Goal: Transaction & Acquisition: Purchase product/service

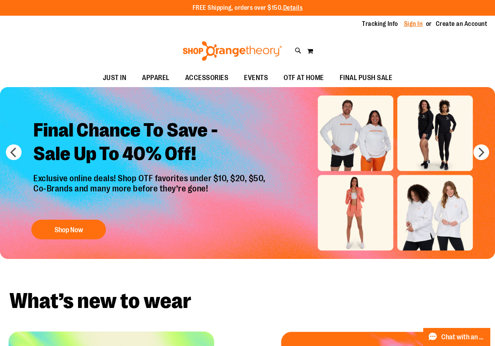
click at [408, 25] on link "Sign In" at bounding box center [413, 24] width 19 height 9
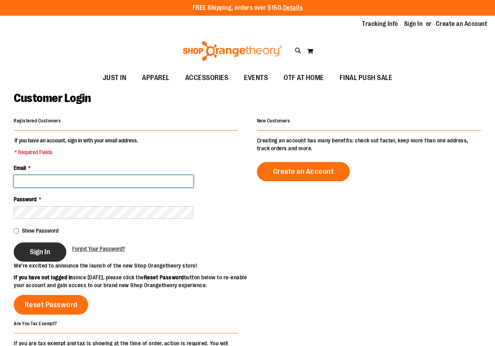
type input "**********"
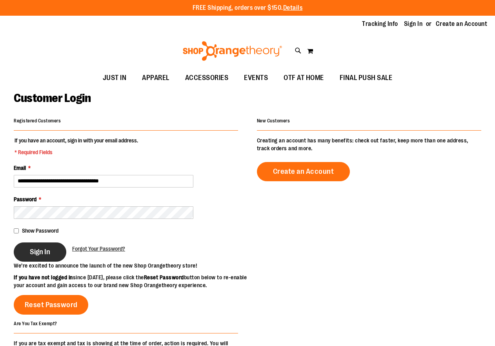
type input "**********"
click at [48, 257] on button "Sign In" at bounding box center [40, 251] width 53 height 19
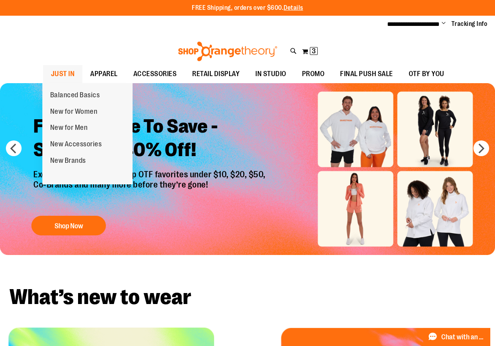
type input "**********"
click at [61, 76] on span "JUST IN" at bounding box center [63, 74] width 24 height 18
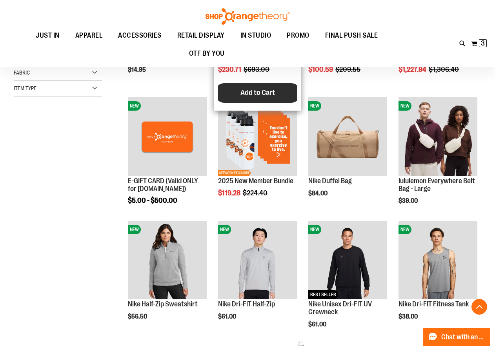
scroll to position [196, 0]
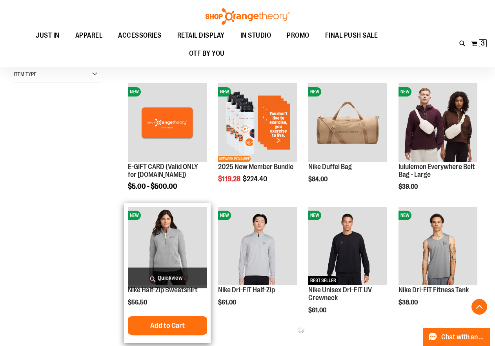
type input "**********"
click at [171, 289] on link "Nike Half-Zip Sweatshirt" at bounding box center [163, 290] width 70 height 8
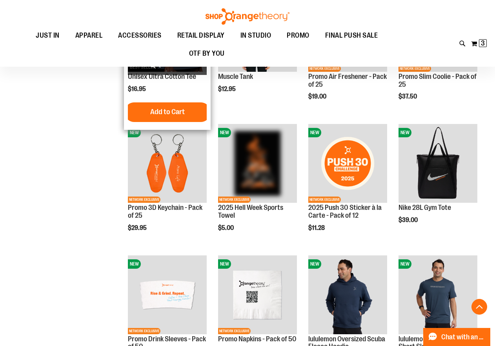
scroll to position [348, 0]
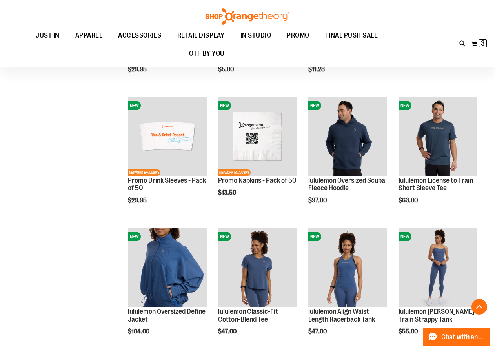
scroll to position [505, 0]
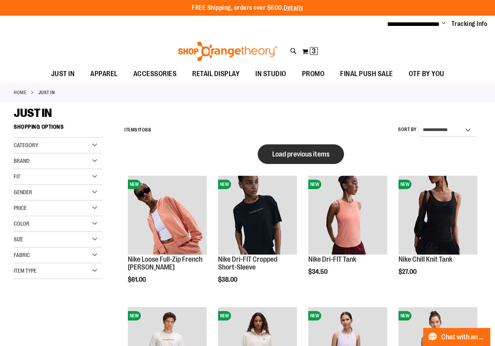
type input "**********"
click at [295, 151] on span "Load previous items" at bounding box center [300, 154] width 57 height 8
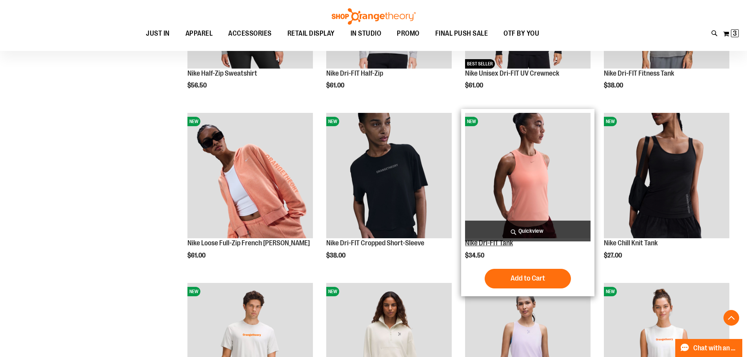
scroll to position [509, 0]
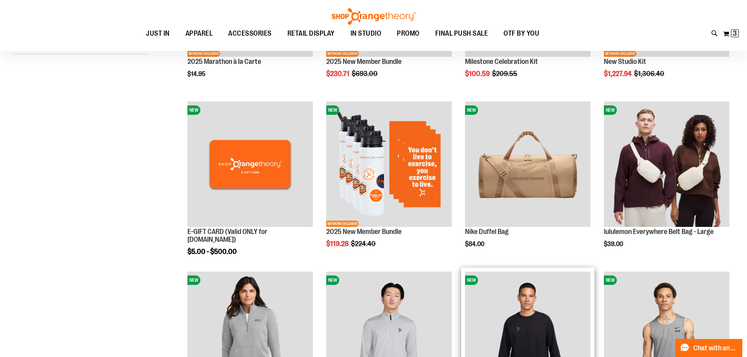
scroll to position [352, 0]
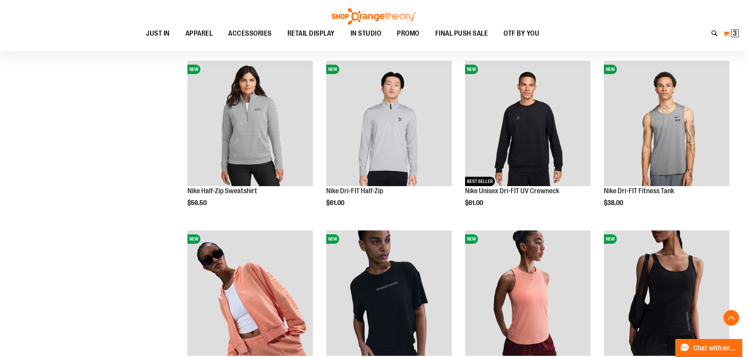
click at [494, 34] on span "3" at bounding box center [734, 33] width 4 height 8
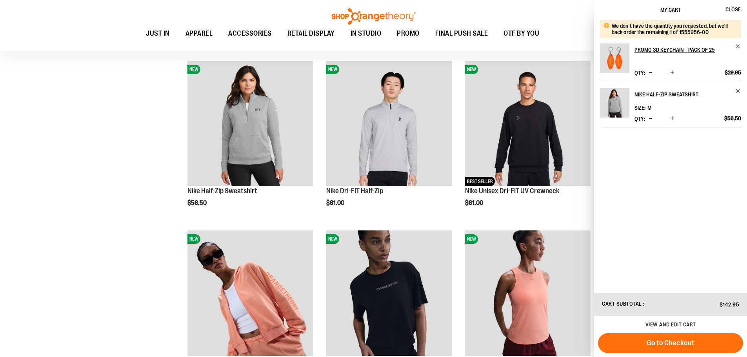
click at [494, 13] on div "Toggle Nav Search Popular Suggestions Advanced Search" at bounding box center [373, 25] width 747 height 51
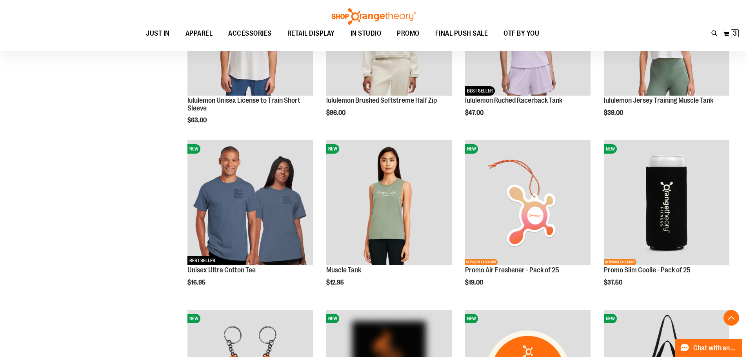
scroll to position [783, 0]
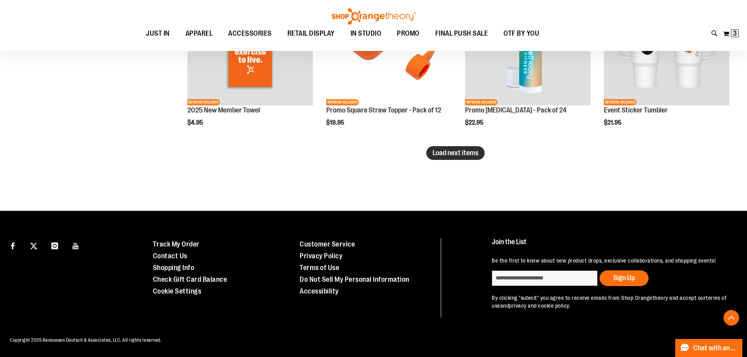
click at [454, 149] on span "Load next items" at bounding box center [455, 153] width 46 height 8
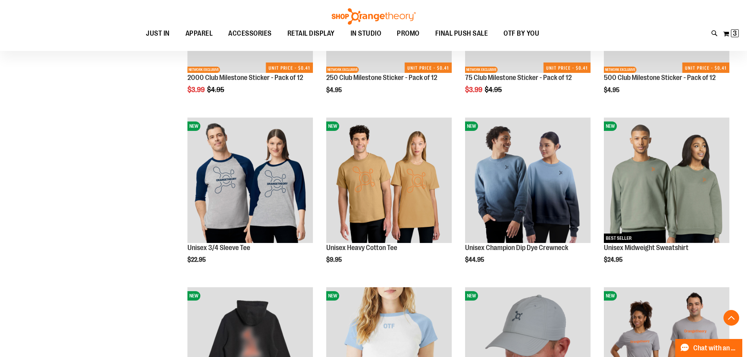
scroll to position [2166, 0]
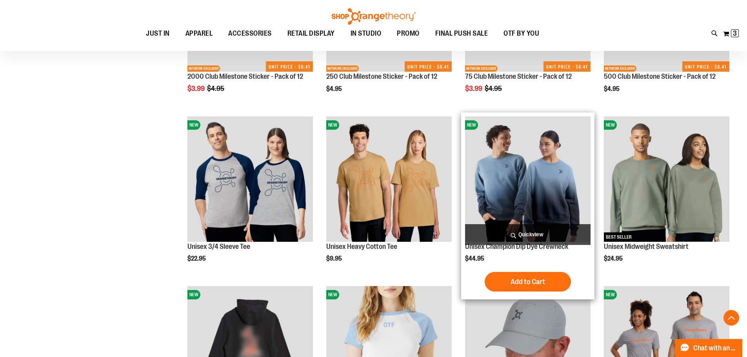
click at [494, 192] on img "product" at bounding box center [527, 178] width 125 height 125
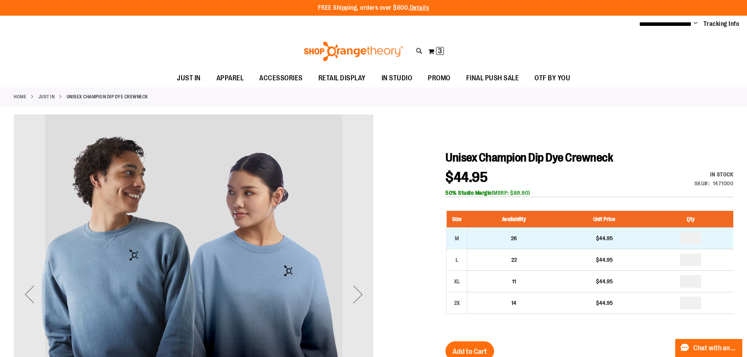
type input "**********"
drag, startPoint x: 697, startPoint y: 239, endPoint x: 660, endPoint y: 239, distance: 36.8
click at [660, 239] on td at bounding box center [690, 238] width 85 height 22
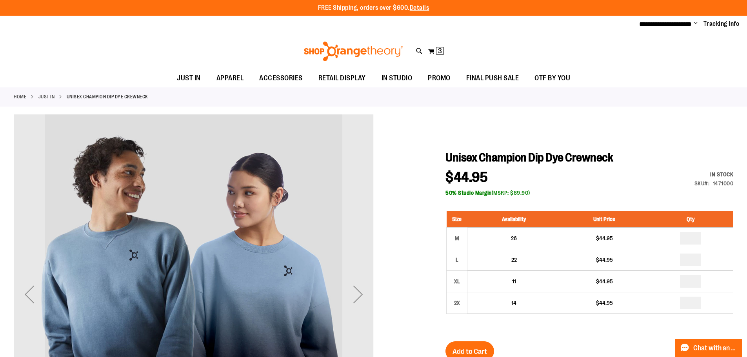
type input "*"
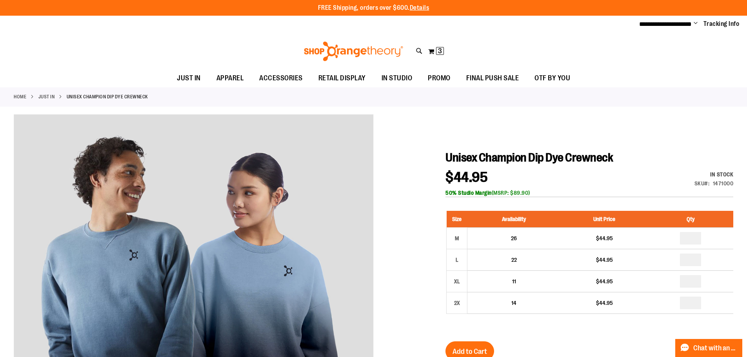
click at [390, 215] on div at bounding box center [373, 322] width 719 height 417
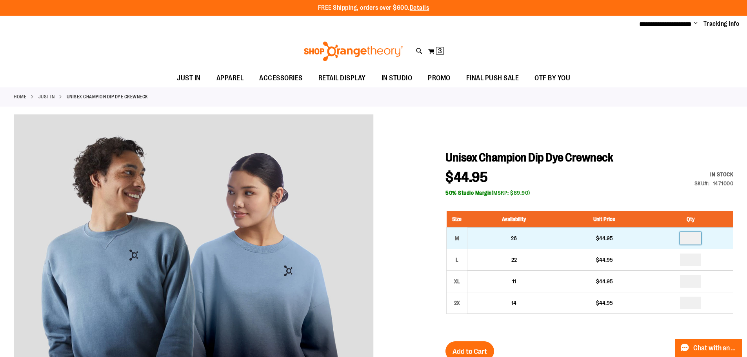
drag, startPoint x: 698, startPoint y: 239, endPoint x: 673, endPoint y: 239, distance: 24.7
click at [673, 239] on td at bounding box center [690, 238] width 85 height 22
type input "*"
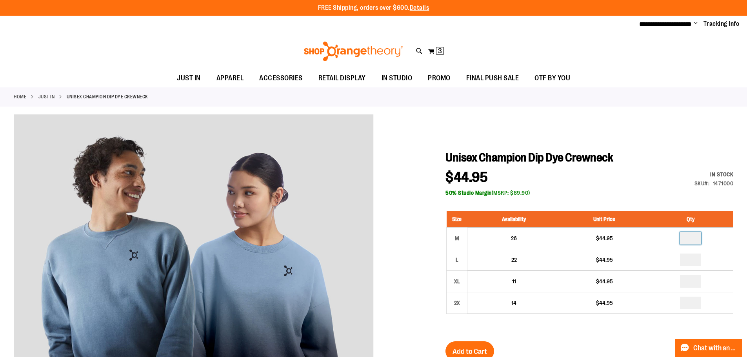
click at [637, 179] on div "$44.95 In stock Only %1 left SKU 1471000 50% Studio Margin (MSRP: $89.90)" at bounding box center [589, 183] width 288 height 27
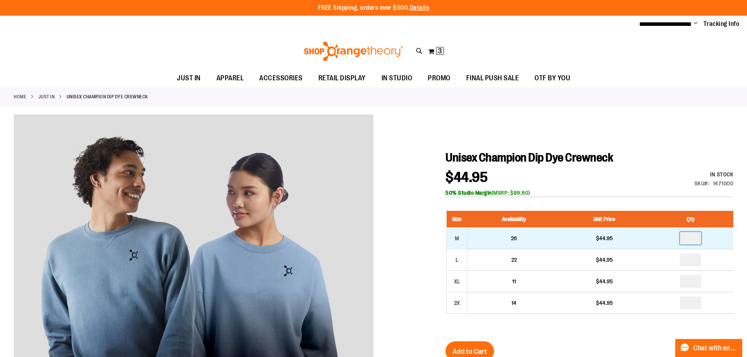
drag, startPoint x: 694, startPoint y: 237, endPoint x: 658, endPoint y: 237, distance: 36.4
click at [658, 237] on td "*" at bounding box center [690, 238] width 85 height 22
type input "*"
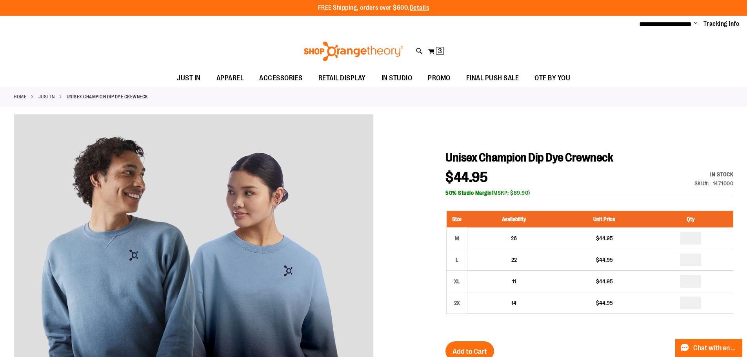
click at [654, 178] on div "$44.95 In stock Only %1 left SKU 1471000 50% Studio Margin (MSRP: $89.90)" at bounding box center [589, 183] width 288 height 27
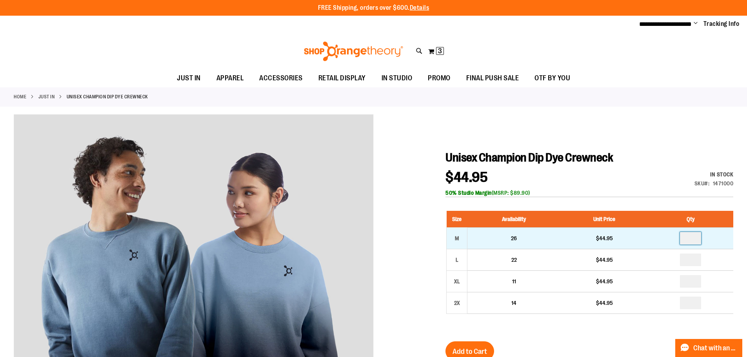
drag, startPoint x: 694, startPoint y: 237, endPoint x: 672, endPoint y: 237, distance: 22.3
click at [672, 237] on td "*" at bounding box center [690, 238] width 85 height 22
type input "*"
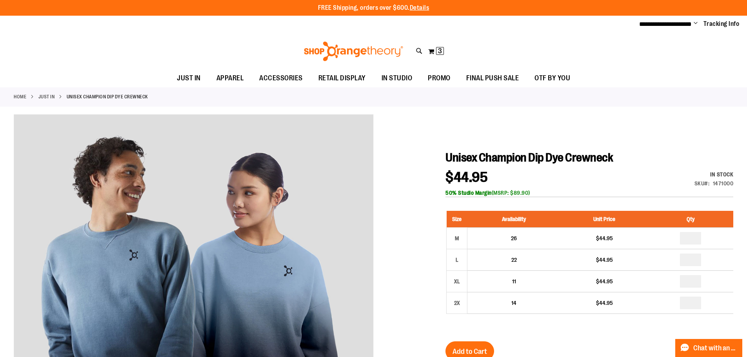
click at [665, 192] on div "50% Studio Margin (MSRP: $89.90)" at bounding box center [589, 193] width 288 height 8
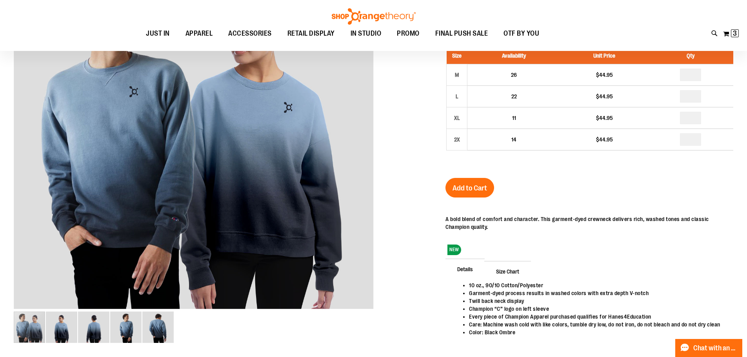
scroll to position [78, 0]
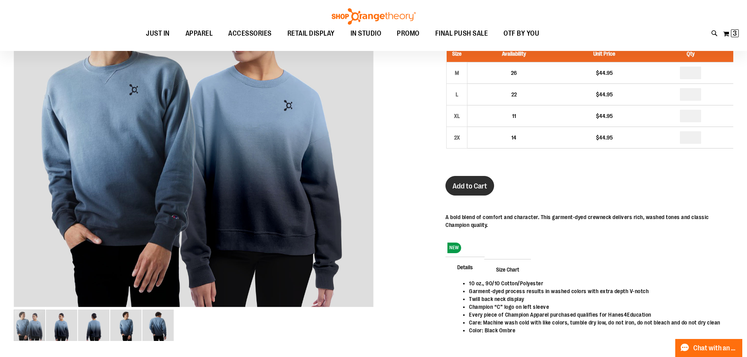
click at [477, 184] on span "Add to Cart" at bounding box center [469, 186] width 34 height 9
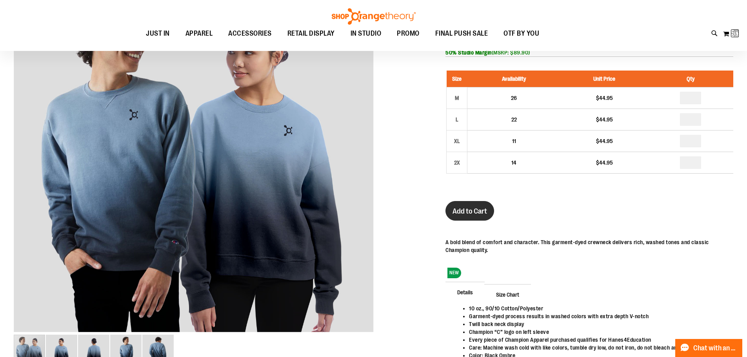
scroll to position [0, 0]
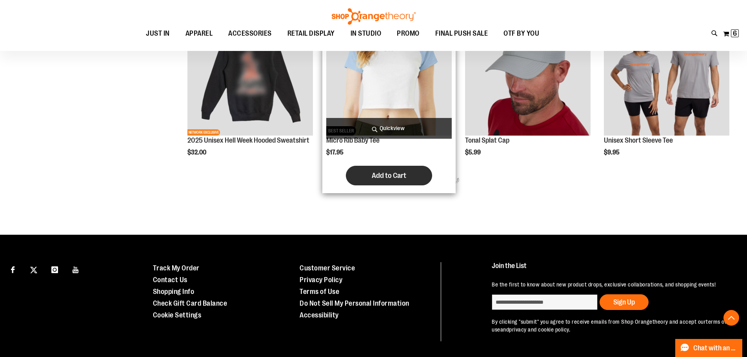
scroll to position [344, 0]
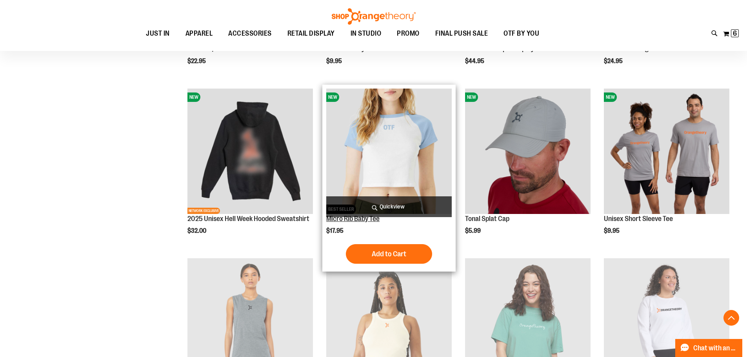
type input "**********"
click at [333, 220] on link "Micro Rib Baby Tee" at bounding box center [352, 219] width 53 height 8
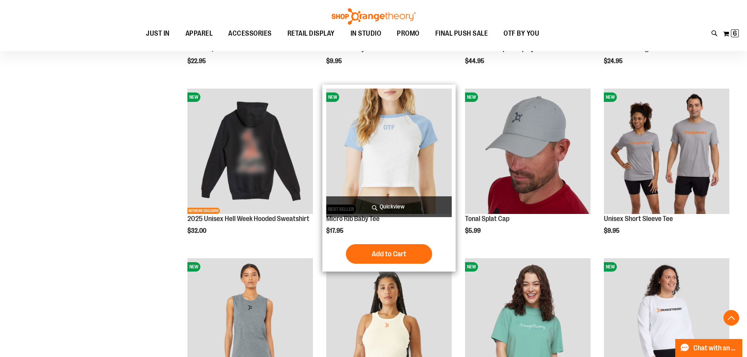
click at [379, 143] on img "product" at bounding box center [388, 151] width 125 height 125
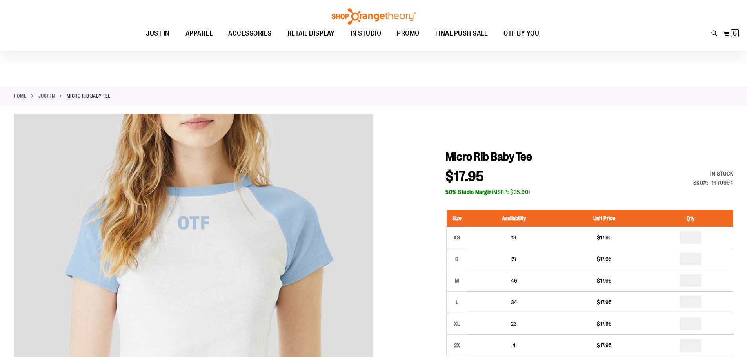
scroll to position [78, 0]
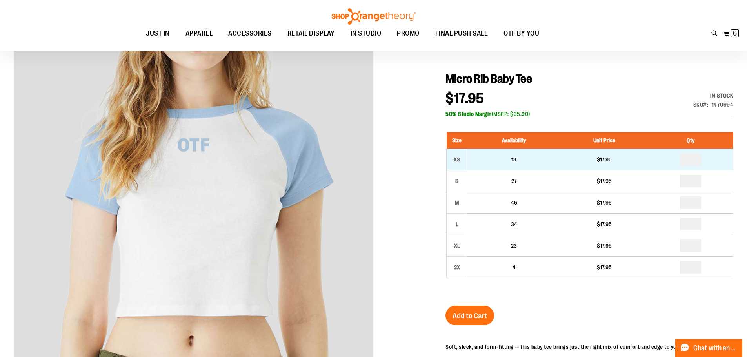
type input "**********"
drag, startPoint x: 692, startPoint y: 160, endPoint x: 681, endPoint y: 159, distance: 11.0
click at [681, 159] on input "number" at bounding box center [690, 159] width 21 height 13
type input "*"
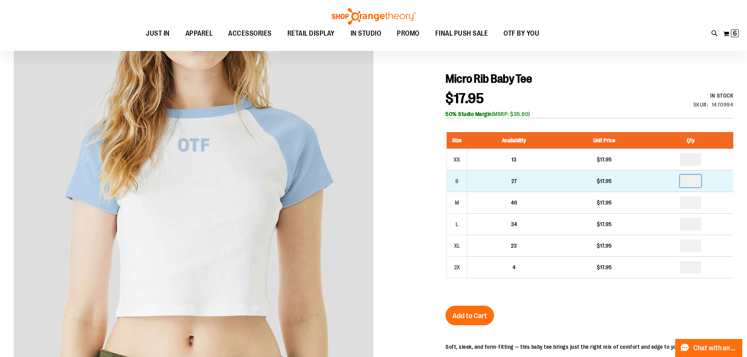
drag, startPoint x: 697, startPoint y: 180, endPoint x: 674, endPoint y: 181, distance: 23.1
type input "*"
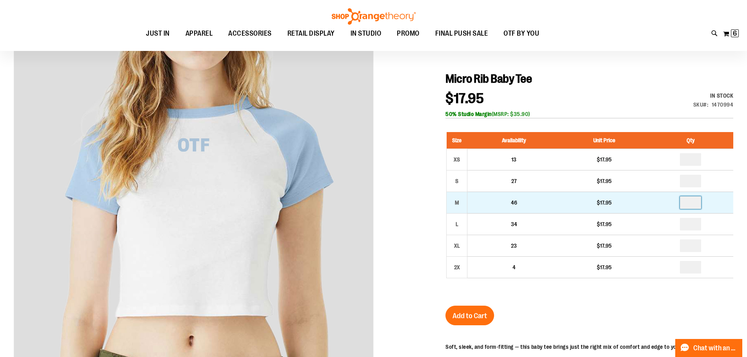
drag, startPoint x: 695, startPoint y: 200, endPoint x: 683, endPoint y: 201, distance: 12.2
type input "*"
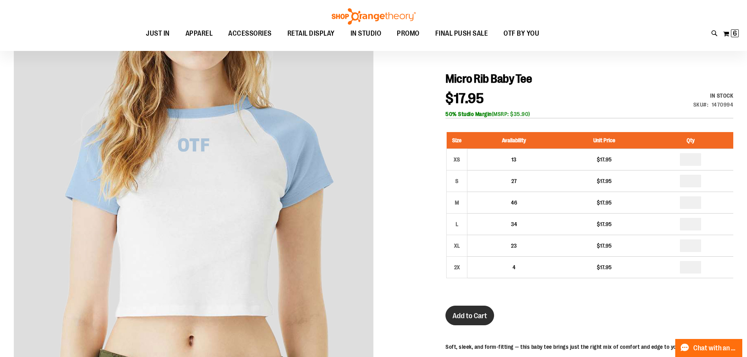
click at [486, 315] on span "Add to Cart" at bounding box center [469, 316] width 34 height 9
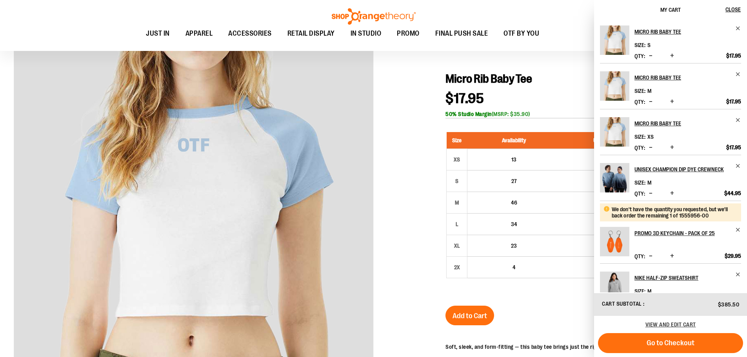
click at [397, 262] on div at bounding box center [373, 274] width 719 height 476
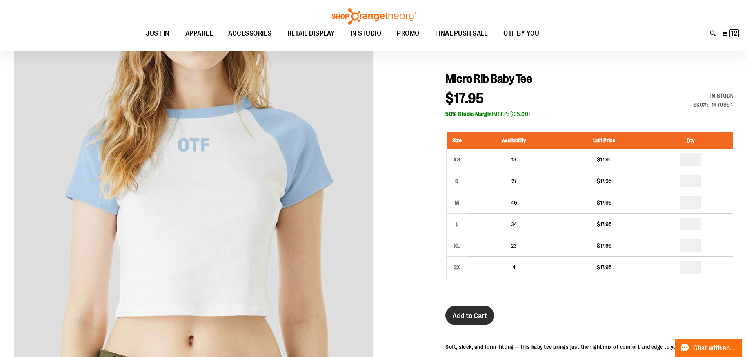
click at [473, 319] on span "Add to Cart" at bounding box center [469, 316] width 34 height 9
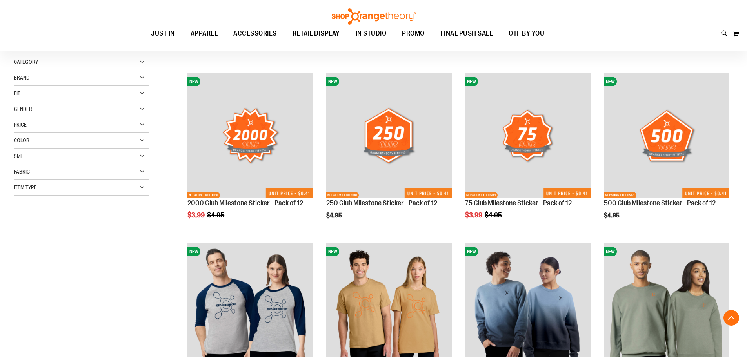
scroll to position [387, 0]
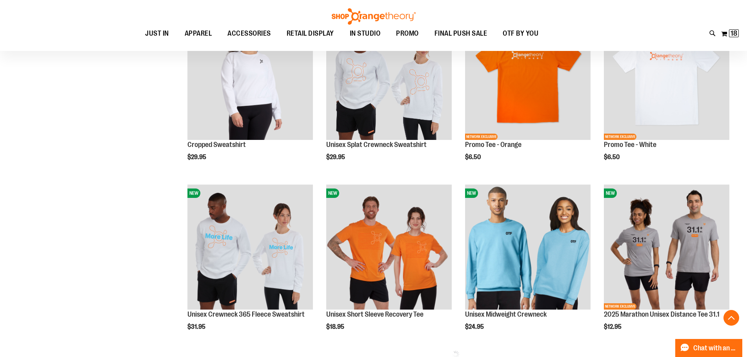
scroll to position [779, 0]
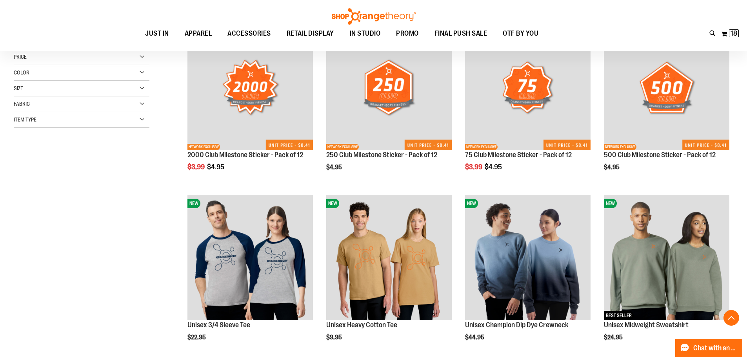
scroll to position [195, 0]
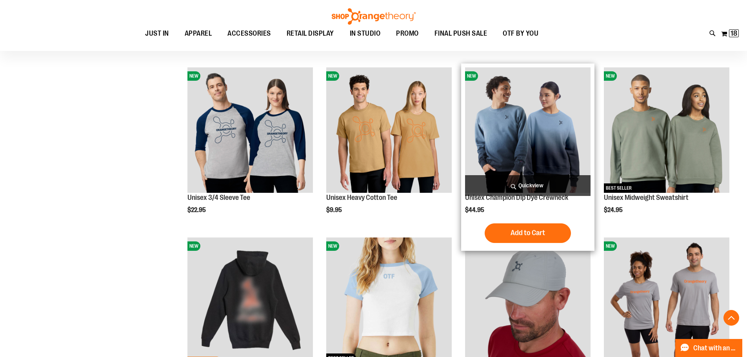
type input "**********"
click at [534, 150] on img "product" at bounding box center [527, 129] width 125 height 125
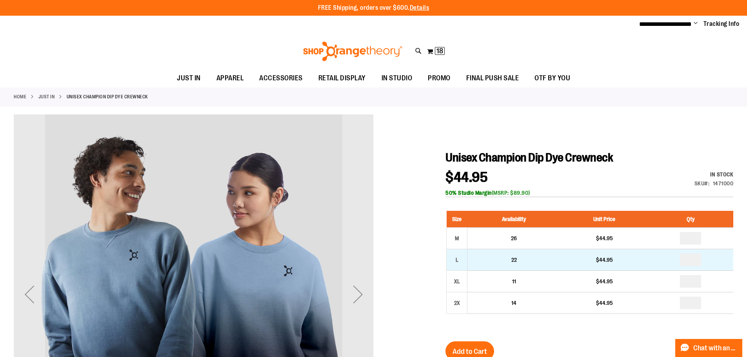
type input "**********"
drag, startPoint x: 693, startPoint y: 260, endPoint x: 674, endPoint y: 261, distance: 19.2
click at [674, 261] on td at bounding box center [690, 260] width 85 height 22
type input "*"
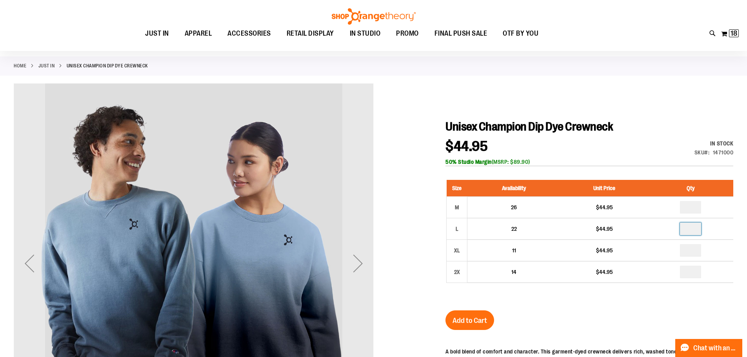
scroll to position [78, 0]
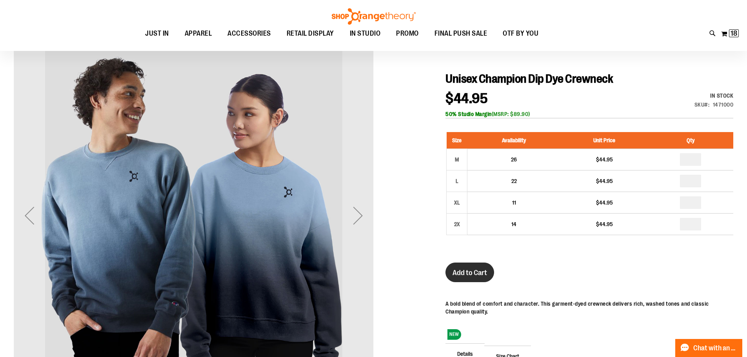
click at [480, 270] on span "Add to Cart" at bounding box center [469, 272] width 34 height 9
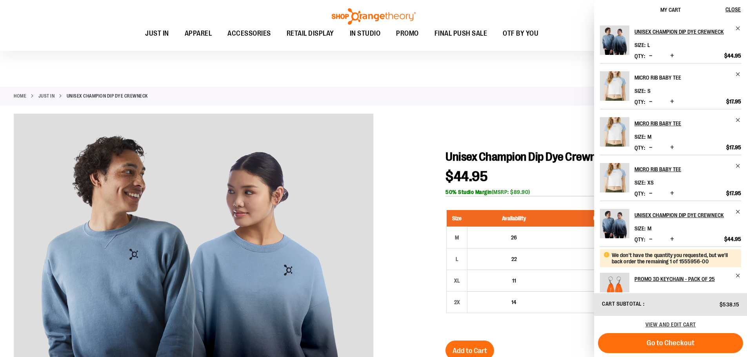
scroll to position [3, 0]
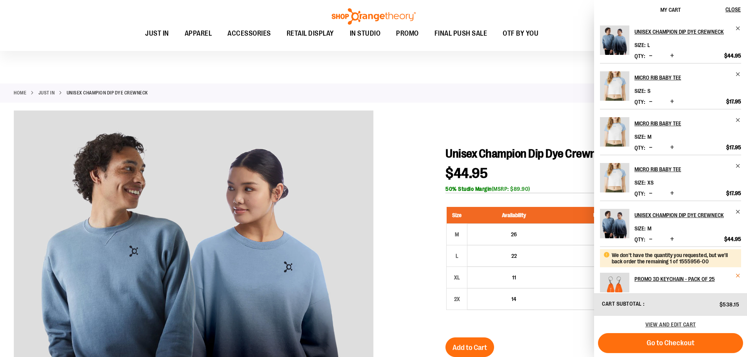
click at [738, 275] on span "Remove item" at bounding box center [738, 276] width 6 height 6
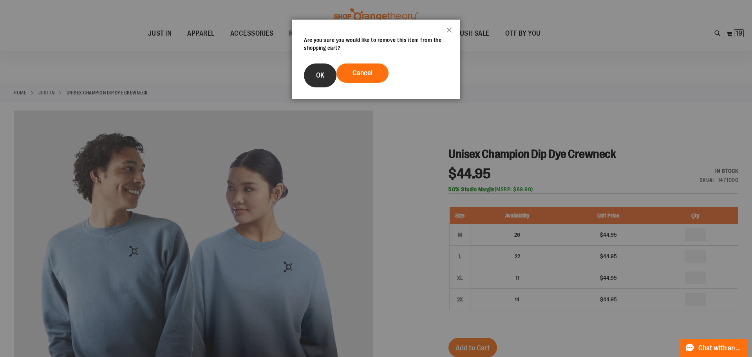
click at [324, 77] on span "OK" at bounding box center [320, 75] width 8 height 8
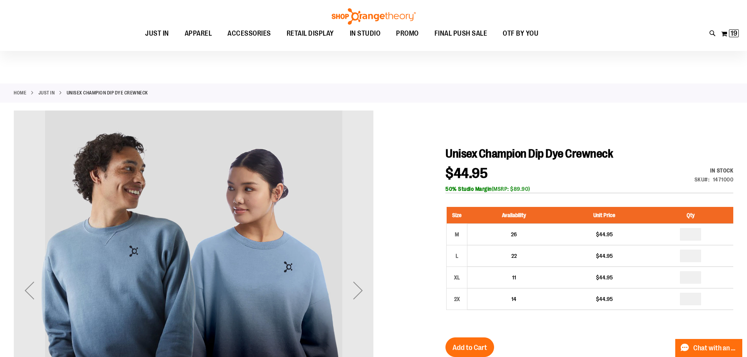
scroll to position [0, 0]
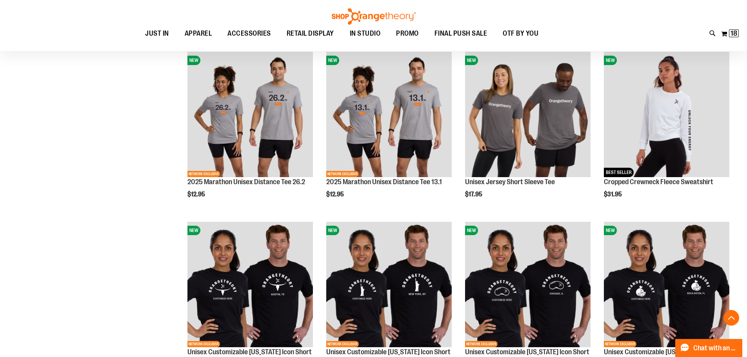
scroll to position [1080, 0]
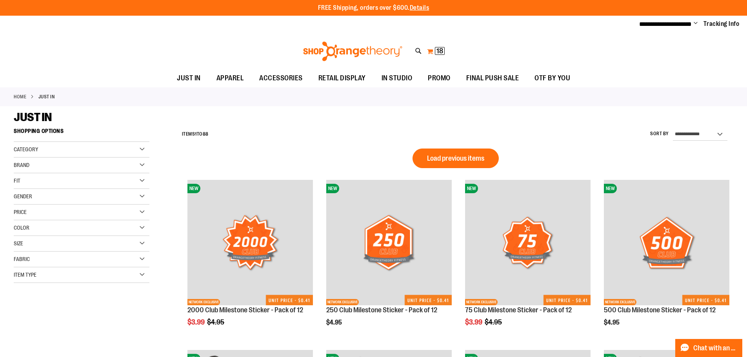
type input "**********"
click at [441, 52] on span "18" at bounding box center [439, 51] width 7 height 8
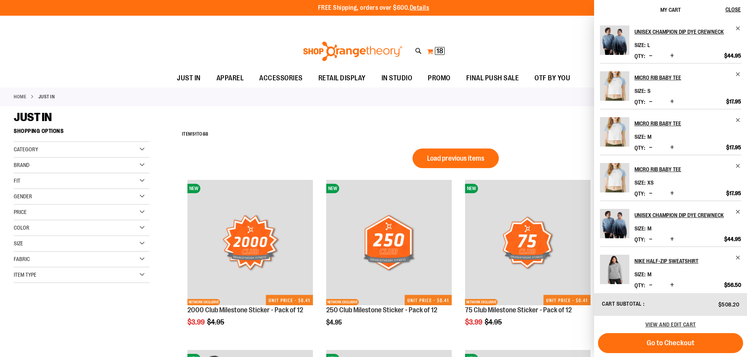
click at [440, 51] on span "18" at bounding box center [439, 51] width 7 height 8
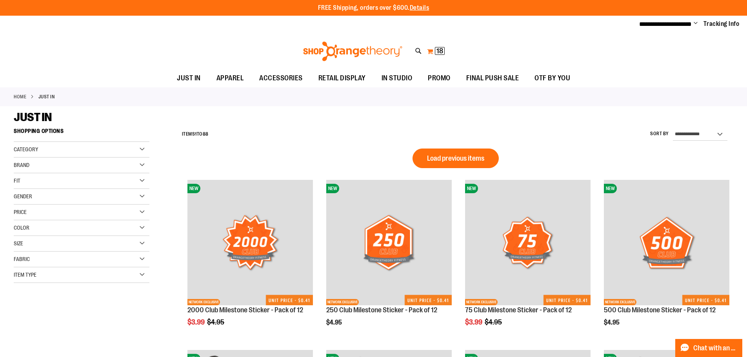
click at [436, 49] on span "18 18 items" at bounding box center [440, 51] width 10 height 8
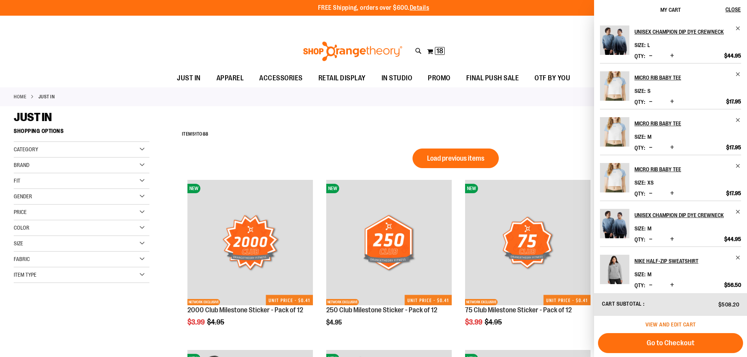
click at [672, 322] on span "View and edit cart" at bounding box center [670, 324] width 51 height 6
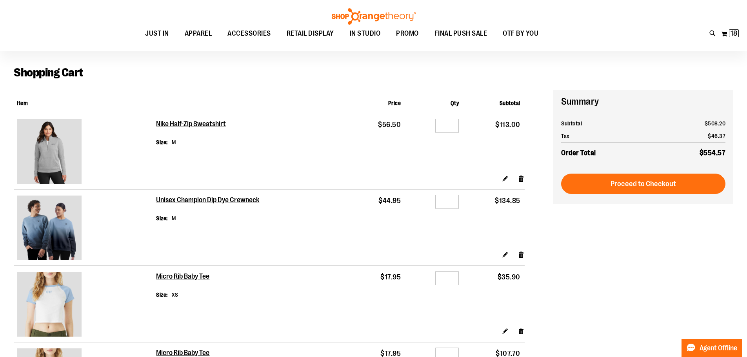
scroll to position [39, 0]
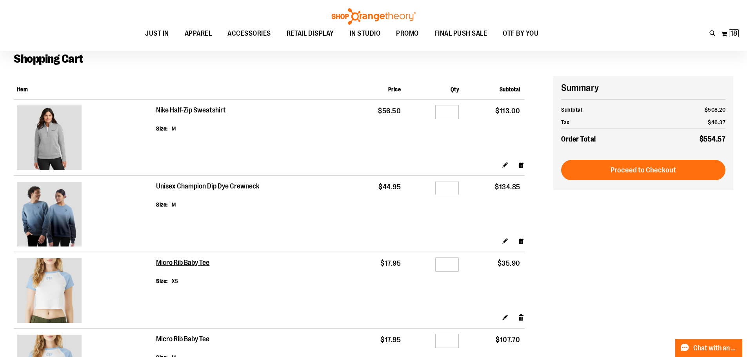
type input "**********"
drag, startPoint x: 451, startPoint y: 188, endPoint x: 438, endPoint y: 187, distance: 13.7
click at [438, 187] on input "*" at bounding box center [447, 188] width 24 height 14
type input "*"
click at [454, 224] on td "Qty *" at bounding box center [434, 206] width 58 height 61
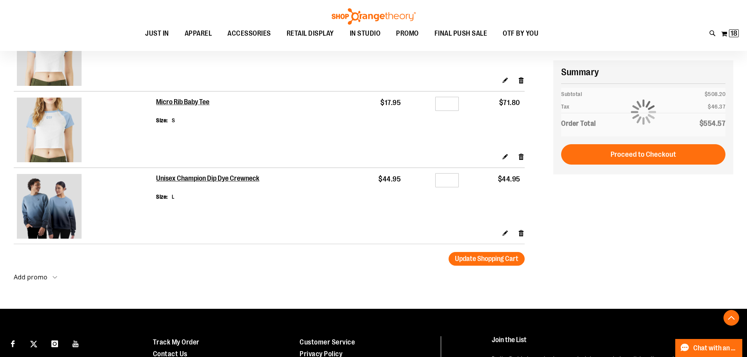
scroll to position [391, 0]
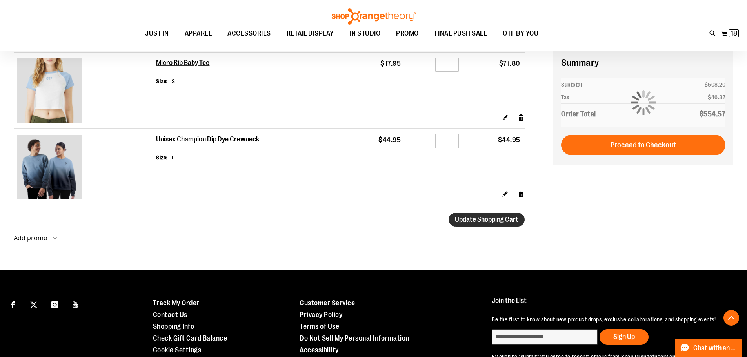
click at [502, 221] on span "Update Shopping Cart" at bounding box center [486, 220] width 63 height 8
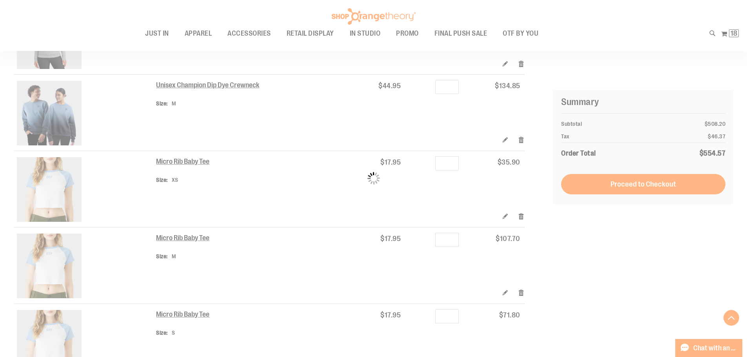
scroll to position [236, 0]
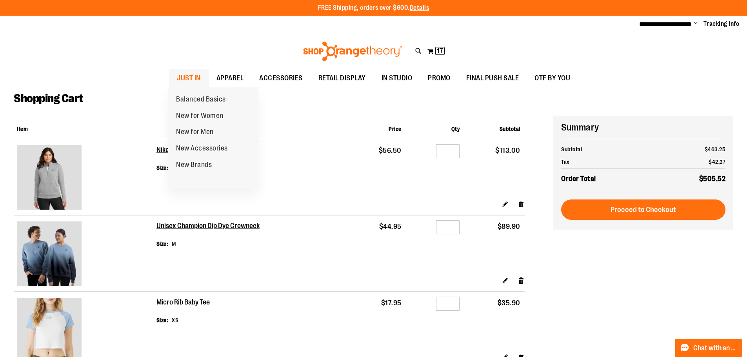
type input "**********"
click at [195, 75] on span "JUST IN" at bounding box center [189, 78] width 24 height 18
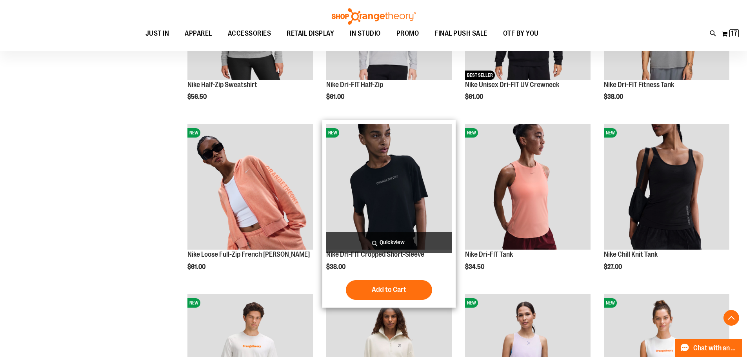
scroll to position [548, 0]
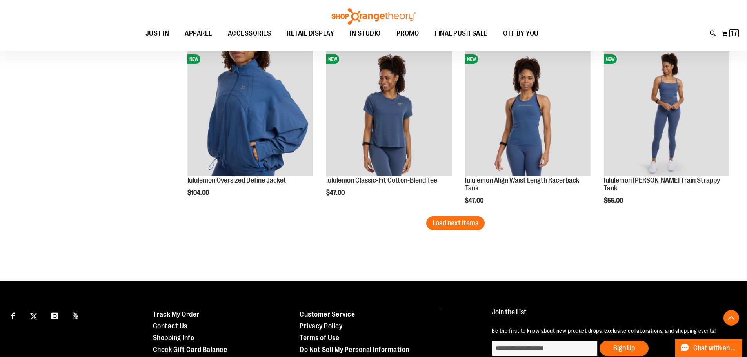
scroll to position [1390, 0]
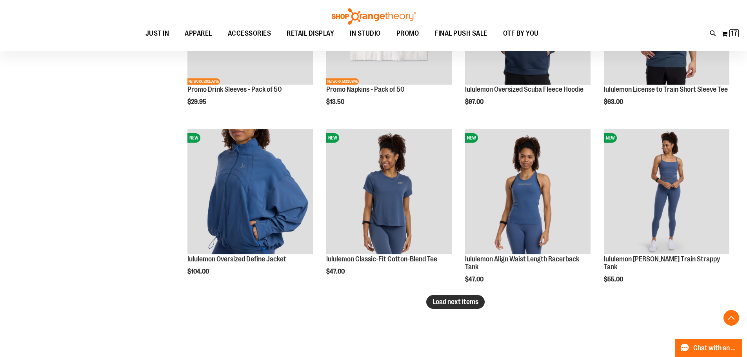
type input "**********"
click at [475, 304] on span "Load next items" at bounding box center [455, 302] width 46 height 8
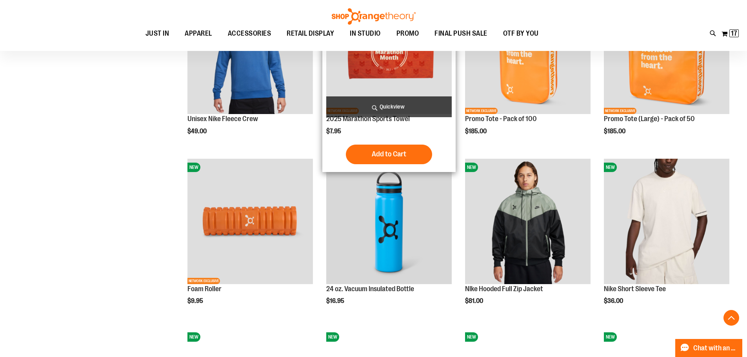
scroll to position [1704, 0]
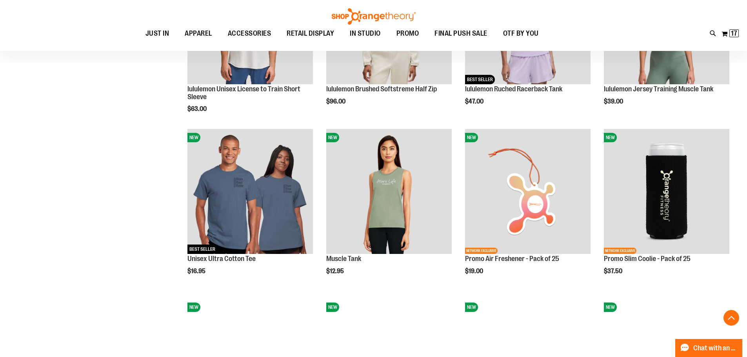
scroll to position [685, 0]
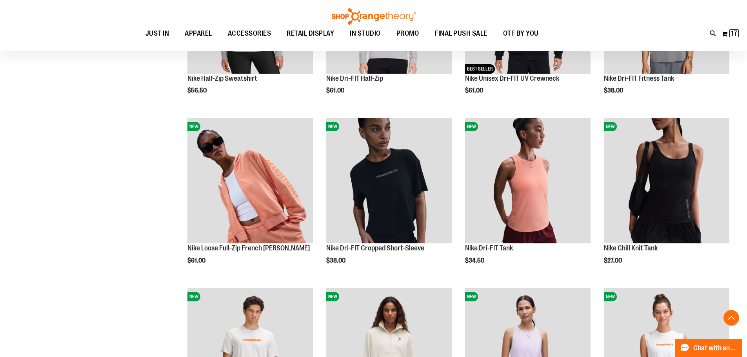
scroll to position [449, 0]
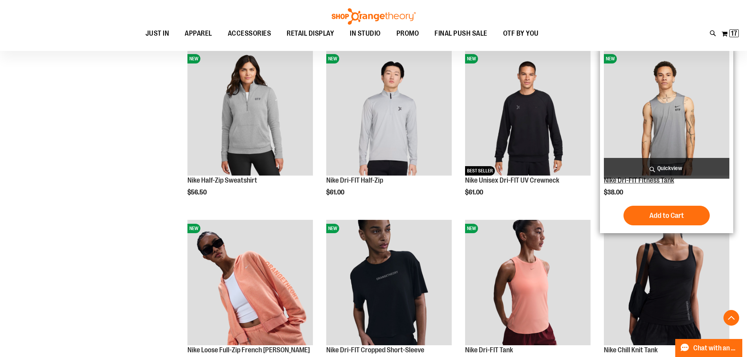
click at [643, 180] on link "Nike Dri-FIT Fitness Tank" at bounding box center [639, 180] width 70 height 8
click at [655, 117] on img "product" at bounding box center [666, 112] width 125 height 125
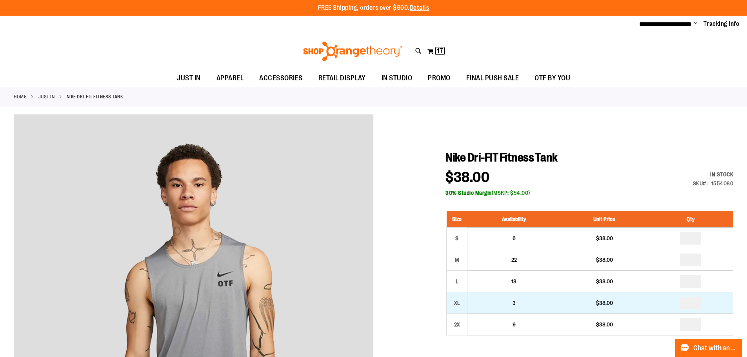
type input "**********"
drag, startPoint x: 691, startPoint y: 302, endPoint x: 676, endPoint y: 301, distance: 15.3
click at [676, 301] on td at bounding box center [690, 303] width 85 height 22
type input "*"
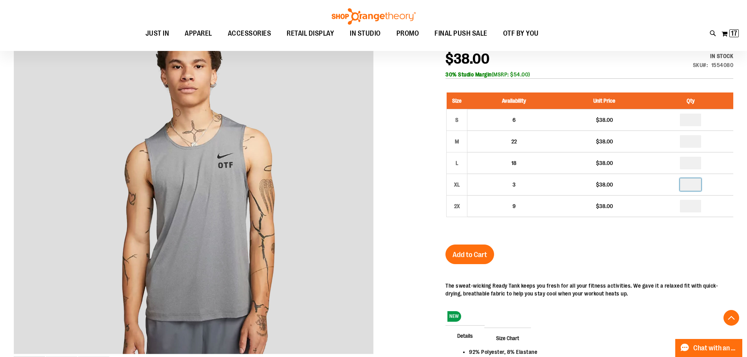
scroll to position [156, 0]
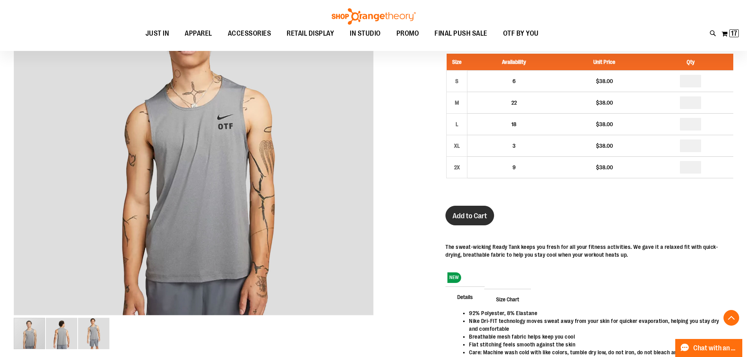
click at [471, 212] on span "Add to Cart" at bounding box center [469, 216] width 34 height 9
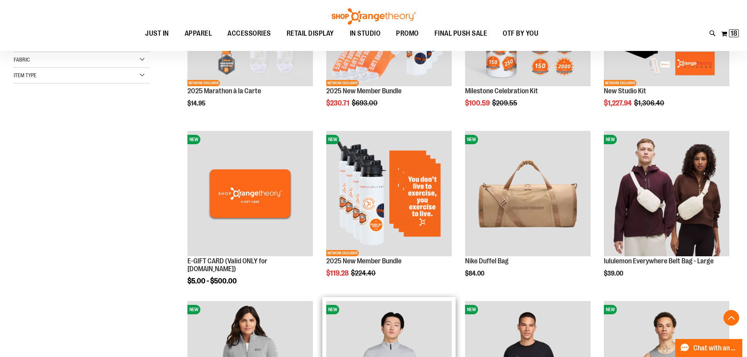
scroll to position [308, 0]
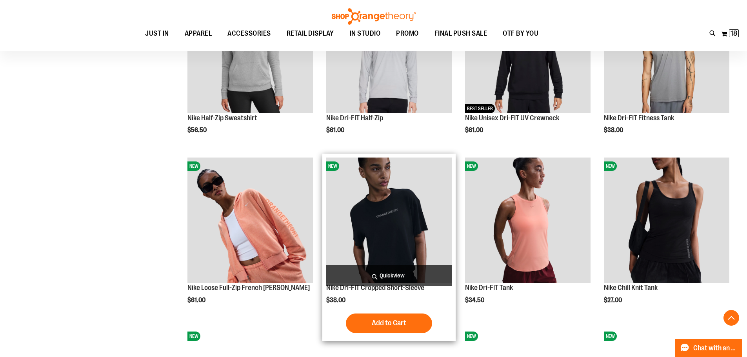
scroll to position [426, 0]
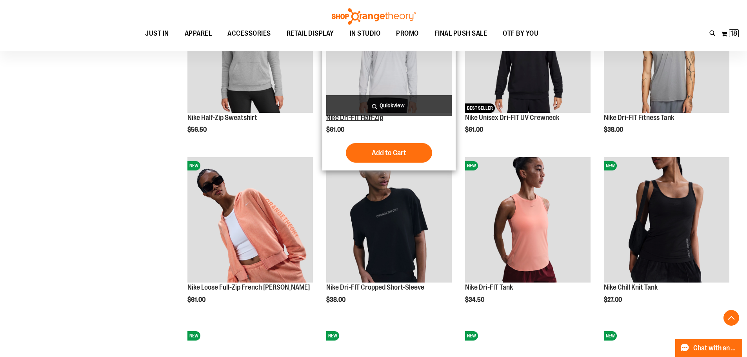
type input "**********"
click at [364, 118] on link "Nike Dri-FIT Half-Zip" at bounding box center [354, 118] width 57 height 8
click at [355, 119] on link "Nike Dri-FIT Half-Zip" at bounding box center [354, 118] width 57 height 8
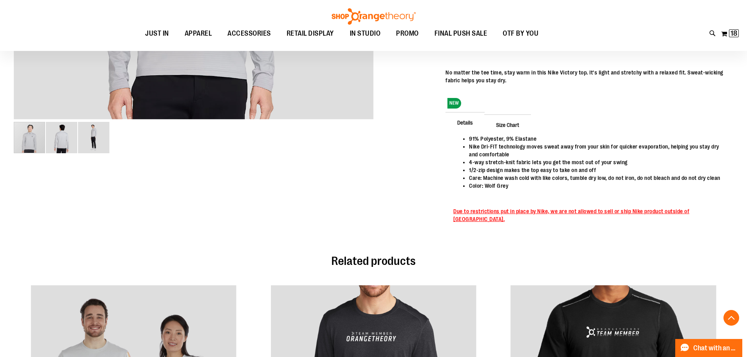
scroll to position [156, 0]
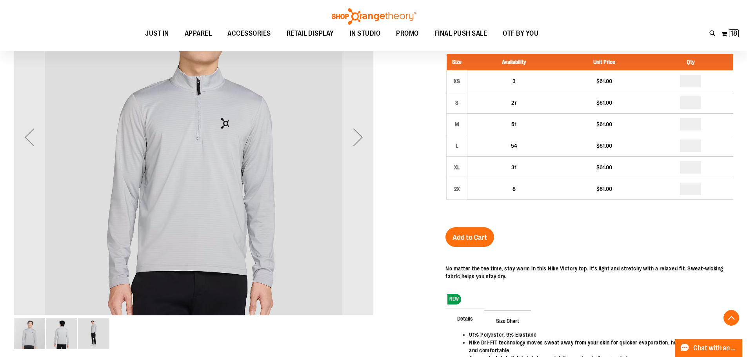
type input "**********"
click at [57, 343] on img "image 2 of 3" at bounding box center [61, 333] width 31 height 31
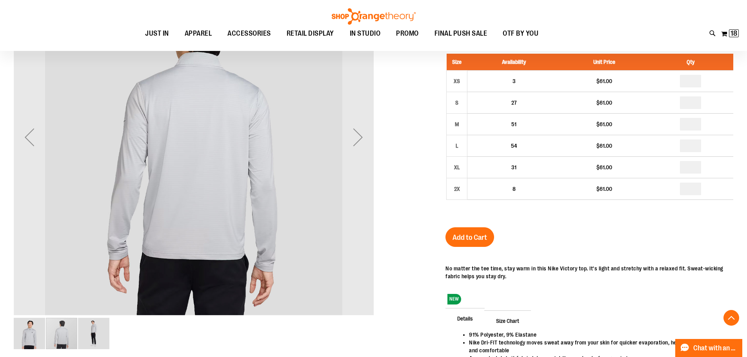
click at [96, 337] on img "image 3 of 3" at bounding box center [93, 333] width 31 height 31
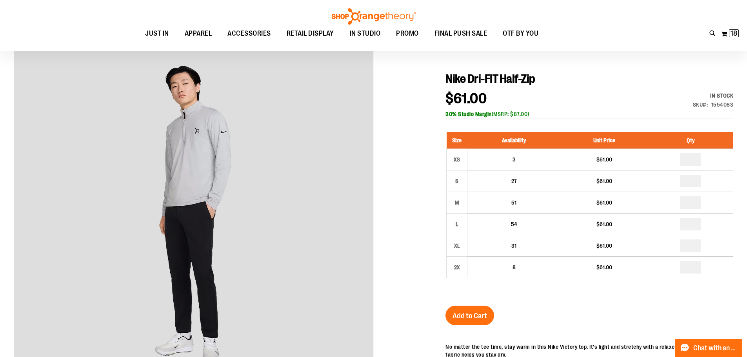
scroll to position [0, 0]
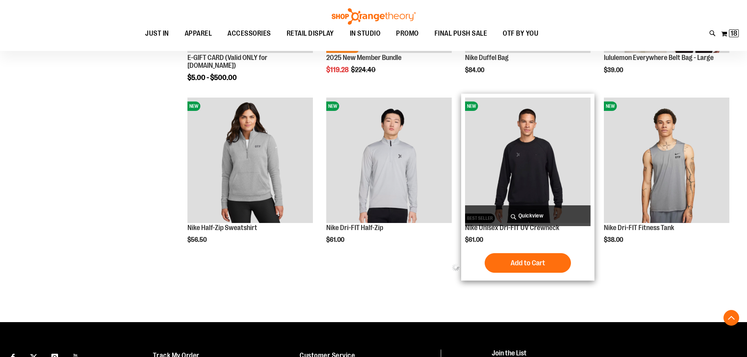
scroll to position [315, 0]
type input "**********"
click at [506, 228] on link "Nike Unisex Dri-FIT UV Crewneck" at bounding box center [512, 228] width 94 height 8
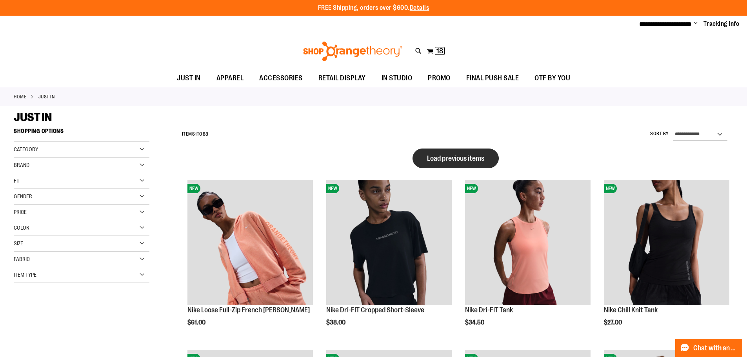
type input "**********"
click at [450, 157] on span "Load previous items" at bounding box center [455, 158] width 57 height 8
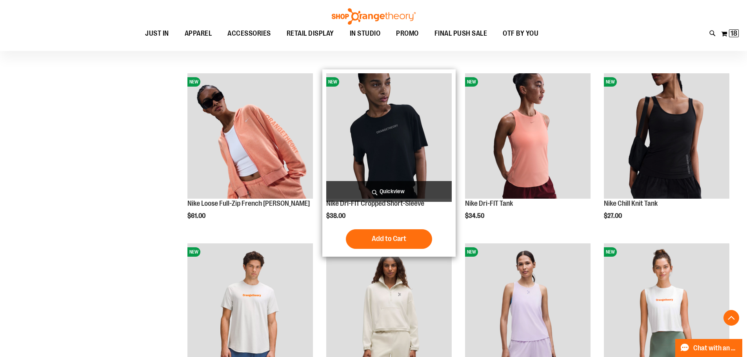
scroll to position [509, 0]
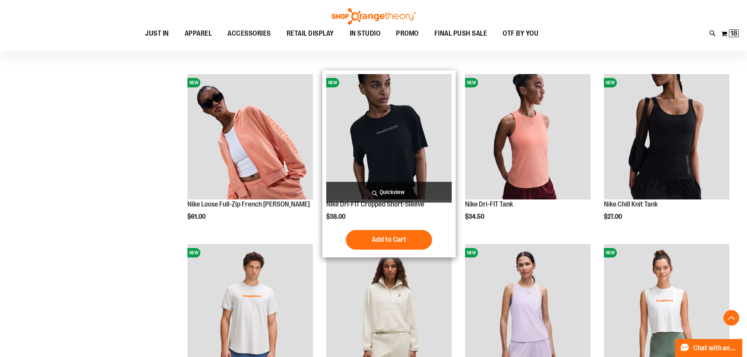
click at [410, 129] on img "product" at bounding box center [388, 136] width 125 height 125
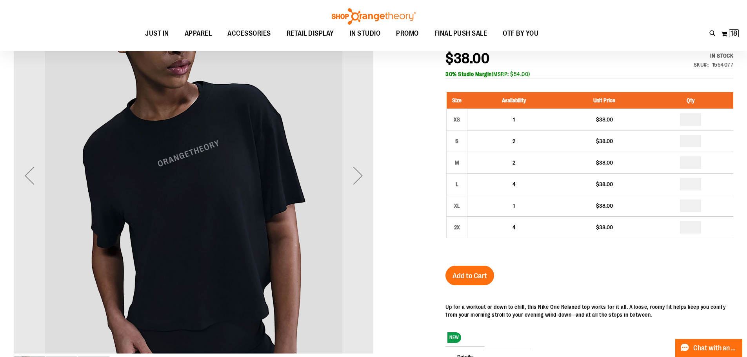
scroll to position [117, 0]
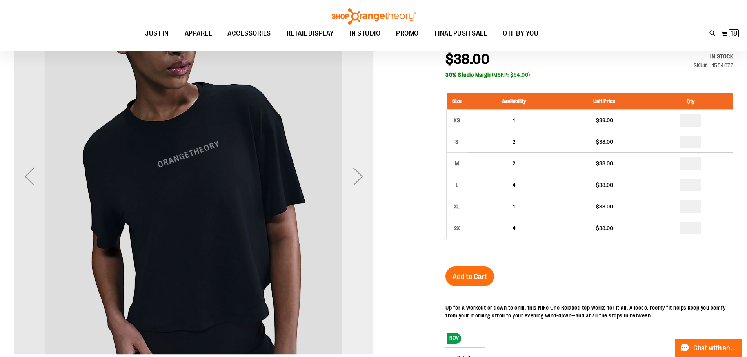
type input "**********"
click at [365, 176] on div "Next" at bounding box center [357, 176] width 31 height 31
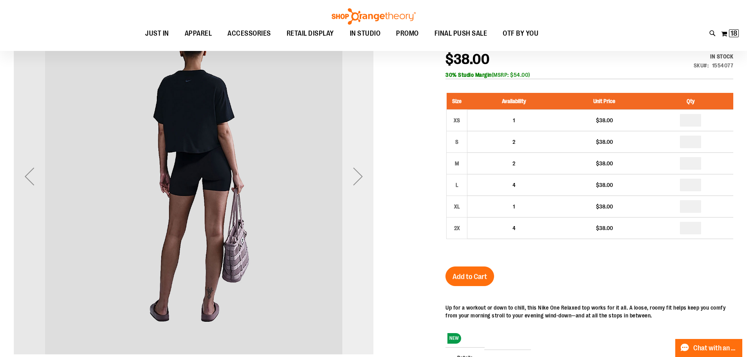
click at [364, 176] on div "Next" at bounding box center [357, 176] width 31 height 31
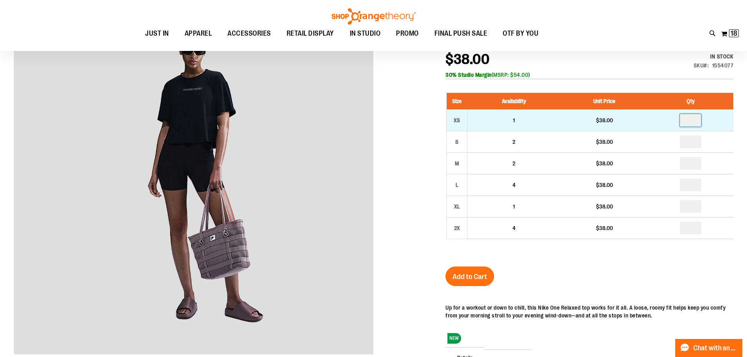
drag, startPoint x: 695, startPoint y: 118, endPoint x: 676, endPoint y: 117, distance: 18.8
click at [677, 118] on td at bounding box center [690, 120] width 85 height 22
type input "*"
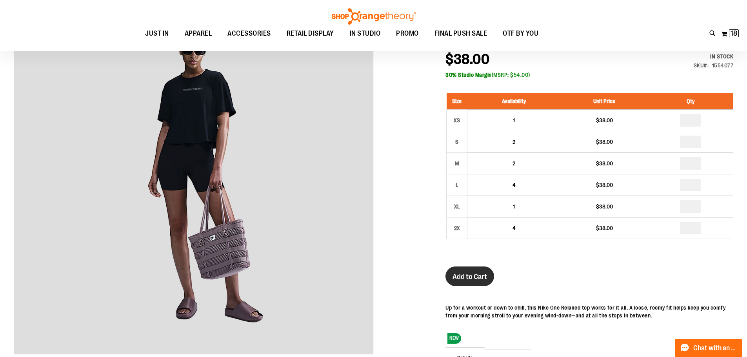
click at [470, 275] on span "Add to Cart" at bounding box center [469, 276] width 34 height 9
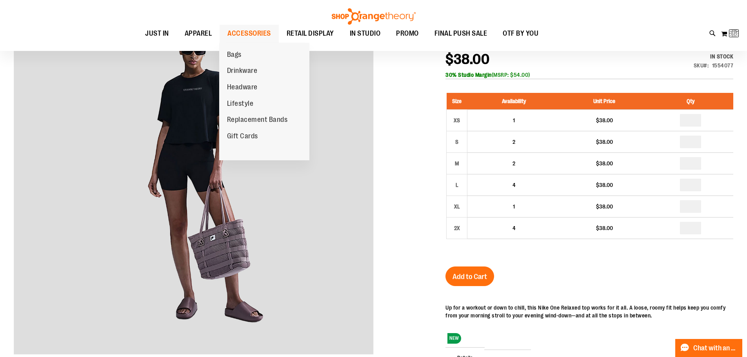
click at [263, 34] on span "ACCESSORIES" at bounding box center [248, 34] width 43 height 18
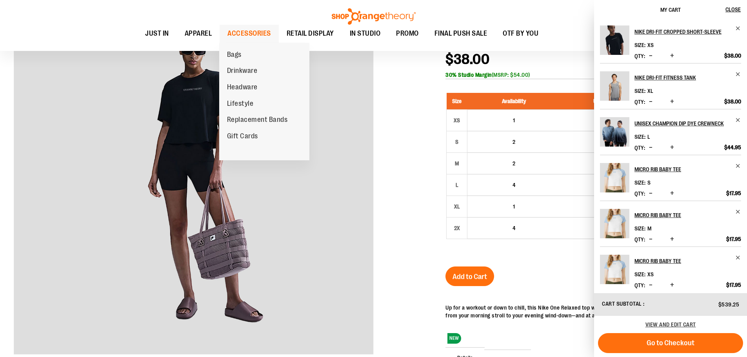
click at [252, 26] on span "ACCESSORIES" at bounding box center [248, 34] width 43 height 18
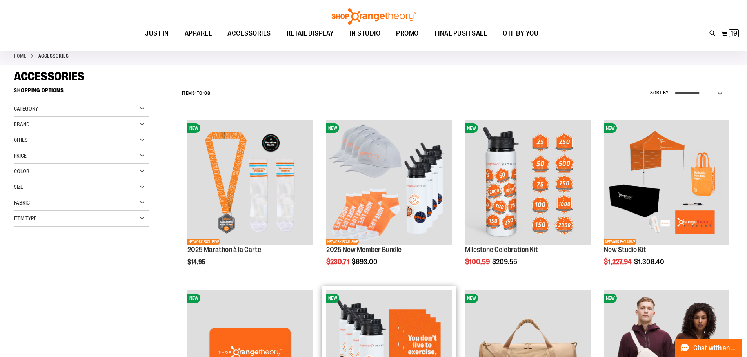
scroll to position [274, 0]
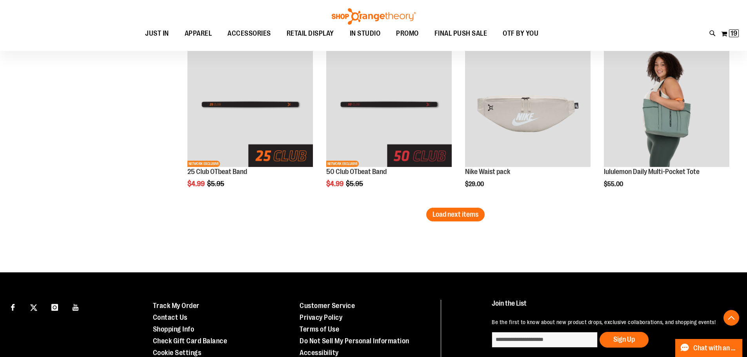
scroll to position [1547, 0]
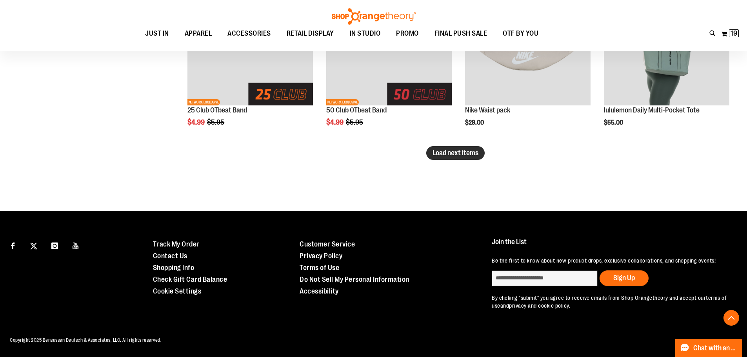
type input "**********"
click at [459, 149] on button "Load next items" at bounding box center [455, 153] width 58 height 14
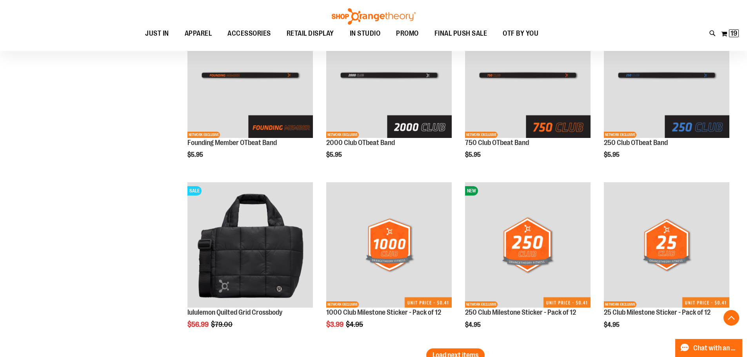
scroll to position [1860, 0]
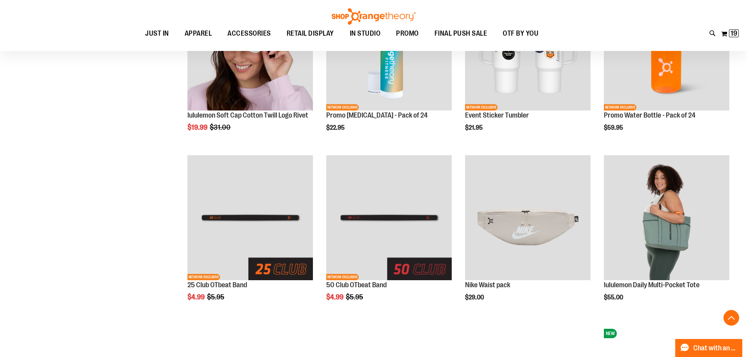
scroll to position [1351, 0]
